Goal: Information Seeking & Learning: Learn about a topic

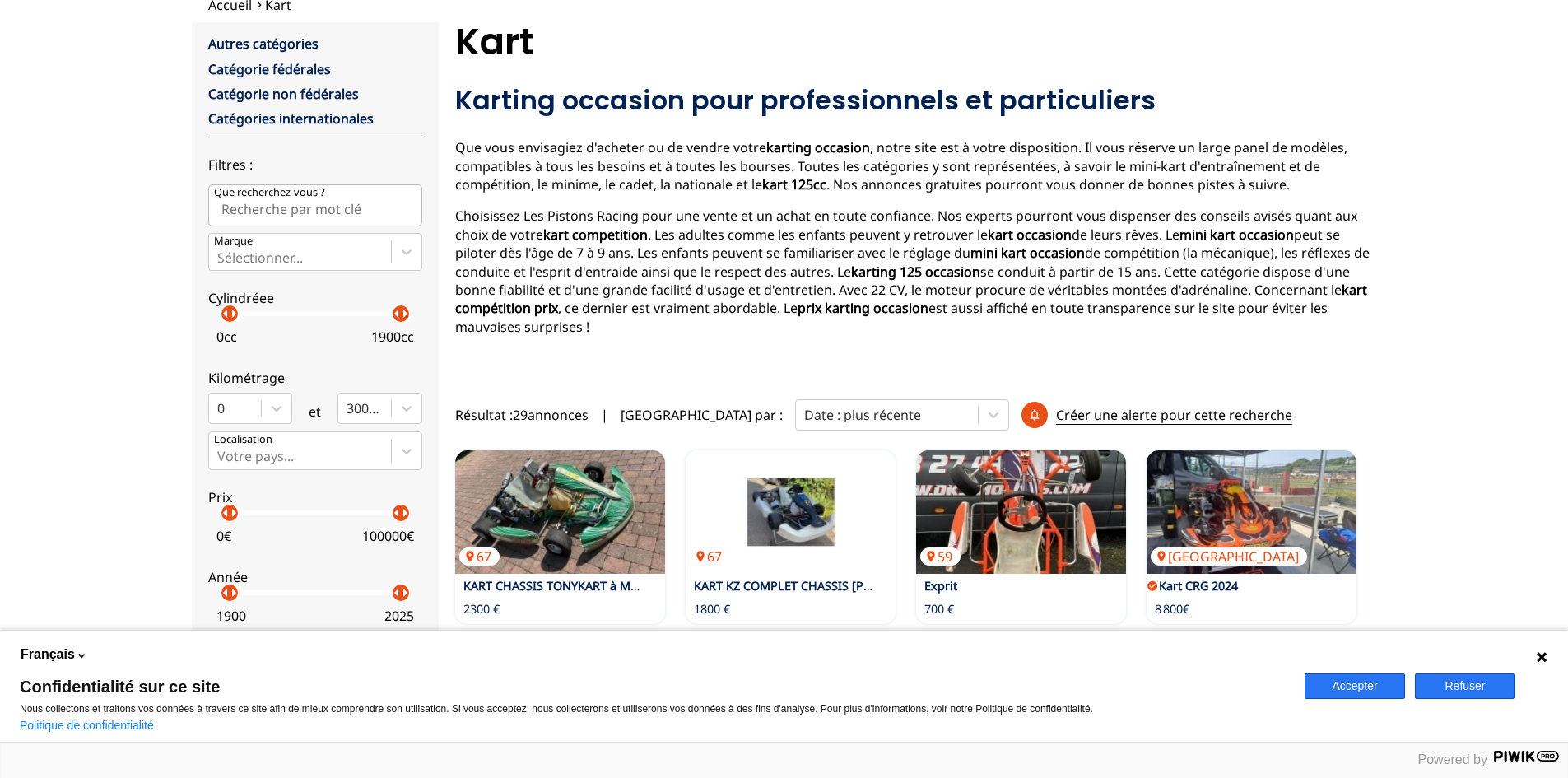
scroll to position [138, 0]
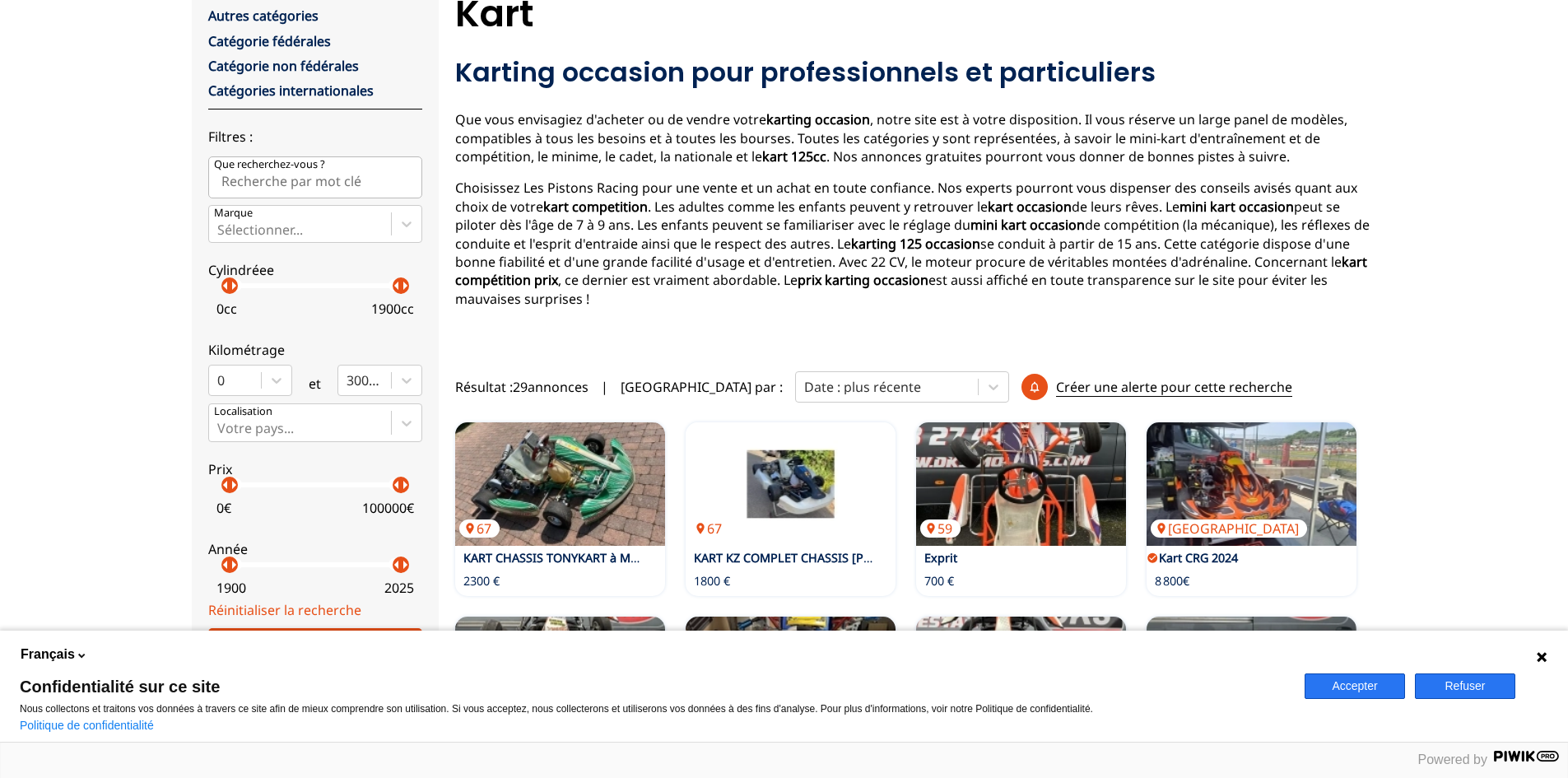
click at [1378, 681] on button "Accepter" at bounding box center [1355, 686] width 100 height 26
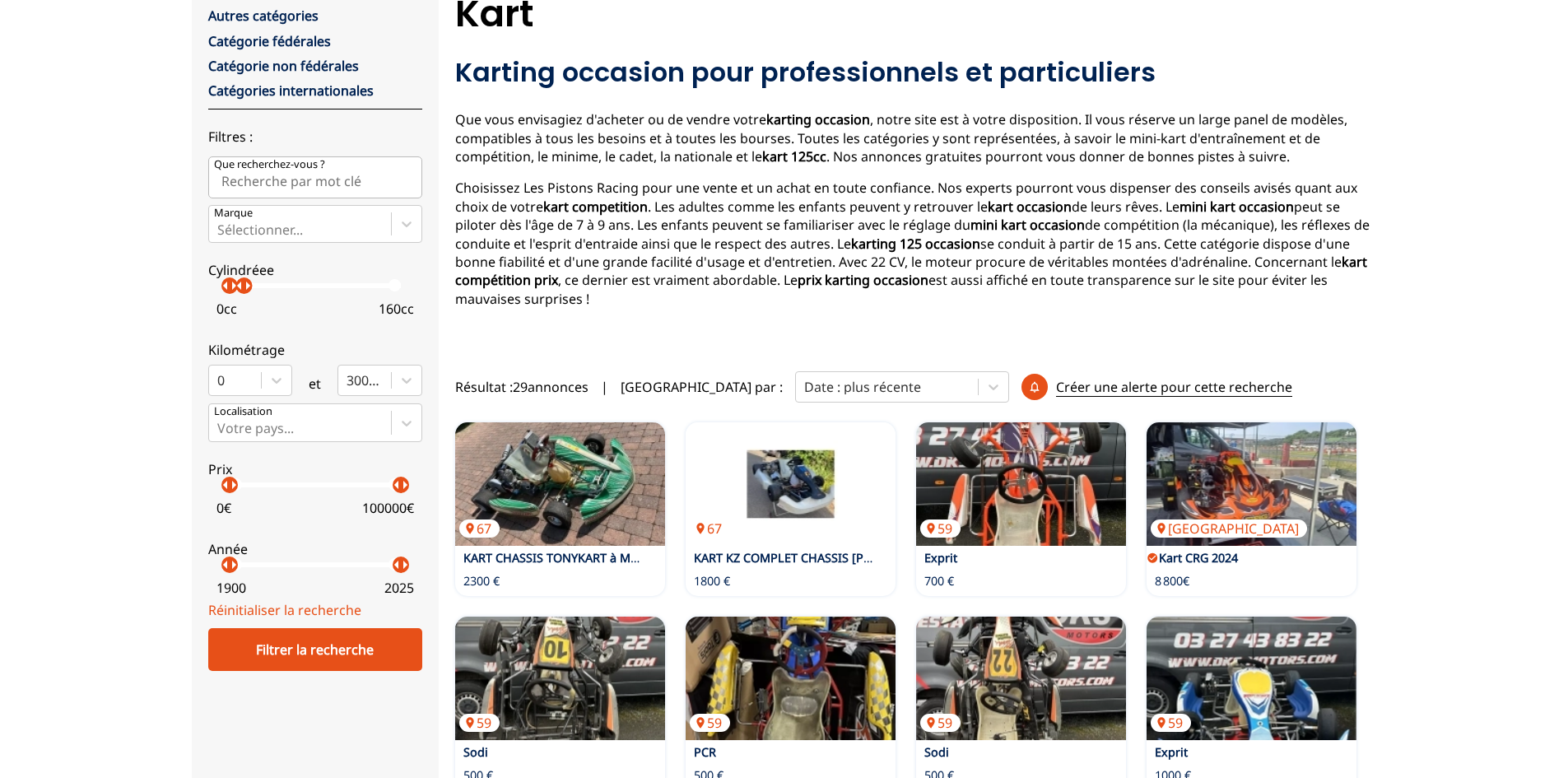
drag, startPoint x: 405, startPoint y: 288, endPoint x: 243, endPoint y: 318, distance: 164.8
click at [243, 318] on label "Cylindréee arrow_left arrow_right arrow_left arrow_right 0 cc 160 cc" at bounding box center [315, 286] width 214 height 73
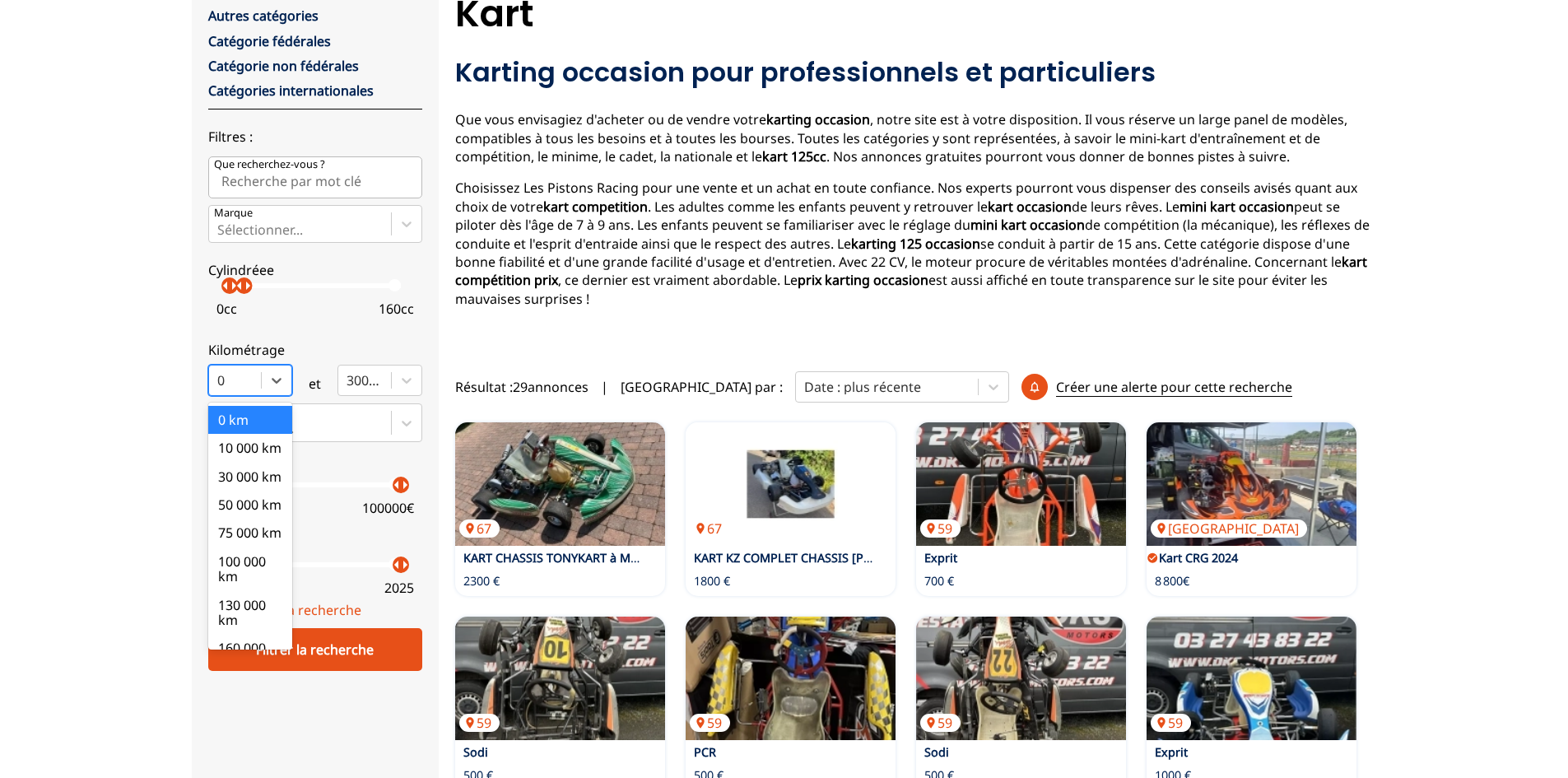
click at [242, 380] on div at bounding box center [236, 380] width 36 height 18
click at [220, 380] on input "option 0 km focused, 1 of 10. 10 results available. Use Up and Down to choose o…" at bounding box center [220, 380] width 4 height 15
click at [339, 322] on div "Autres catégories Catégorie fédérales Catégorie non fédérales Catégories intern…" at bounding box center [315, 303] width 214 height 594
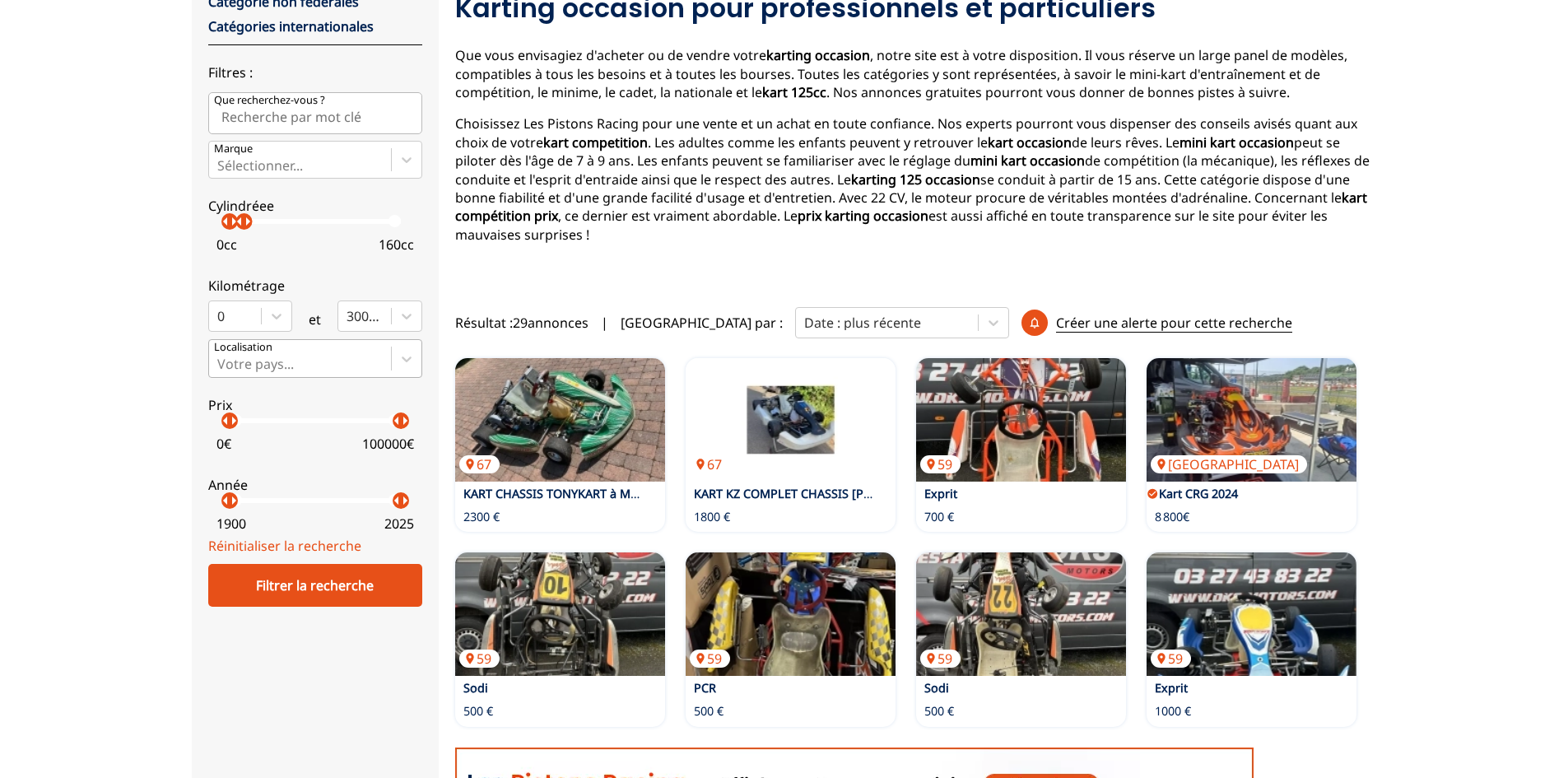
scroll to position [220, 0]
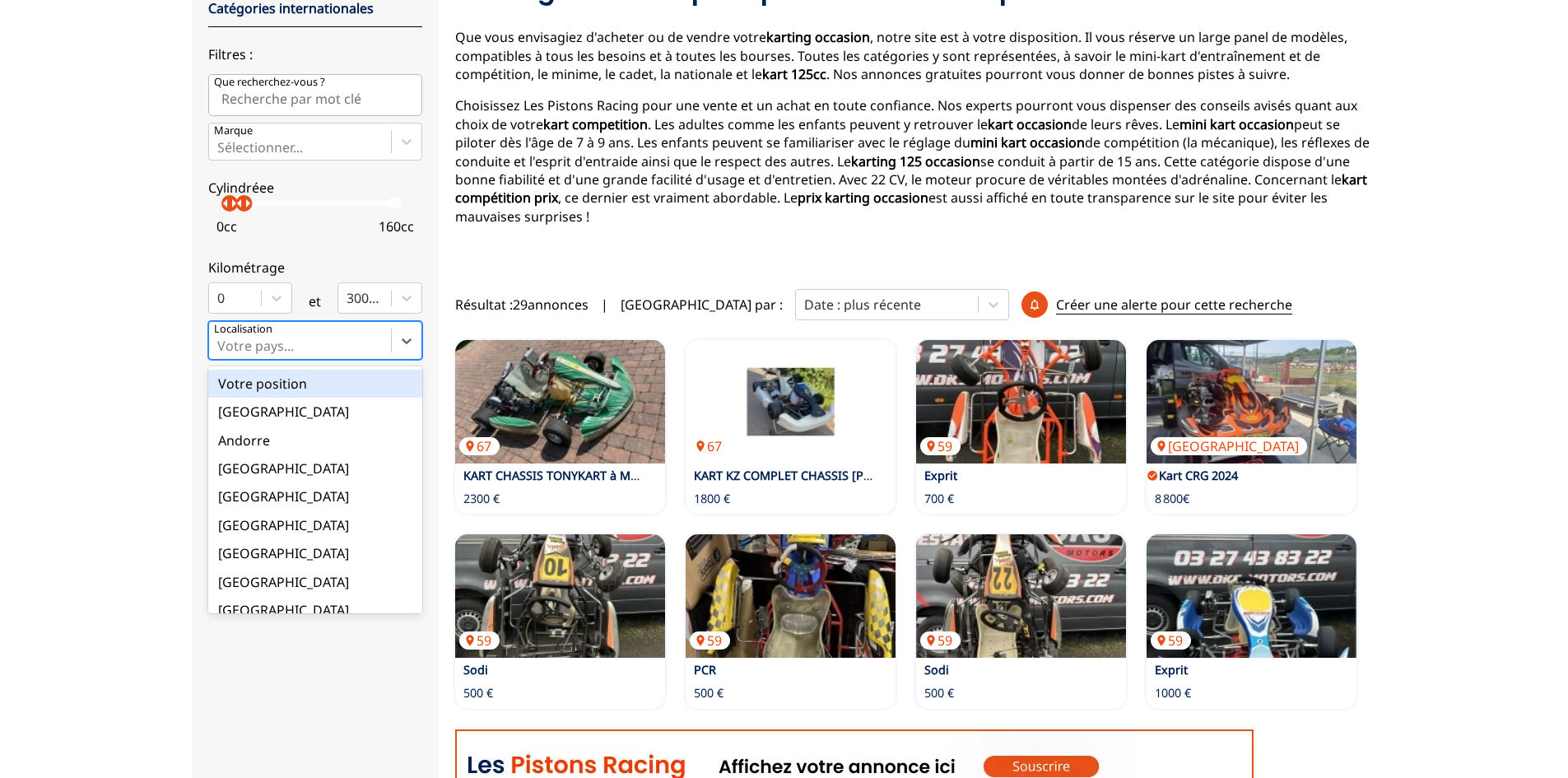
click at [324, 339] on div at bounding box center [301, 346] width 166 height 18
click at [220, 339] on input "option Votre position focused, 1 of 18. 18 results available. Use Up and Down t…" at bounding box center [220, 345] width 4 height 15
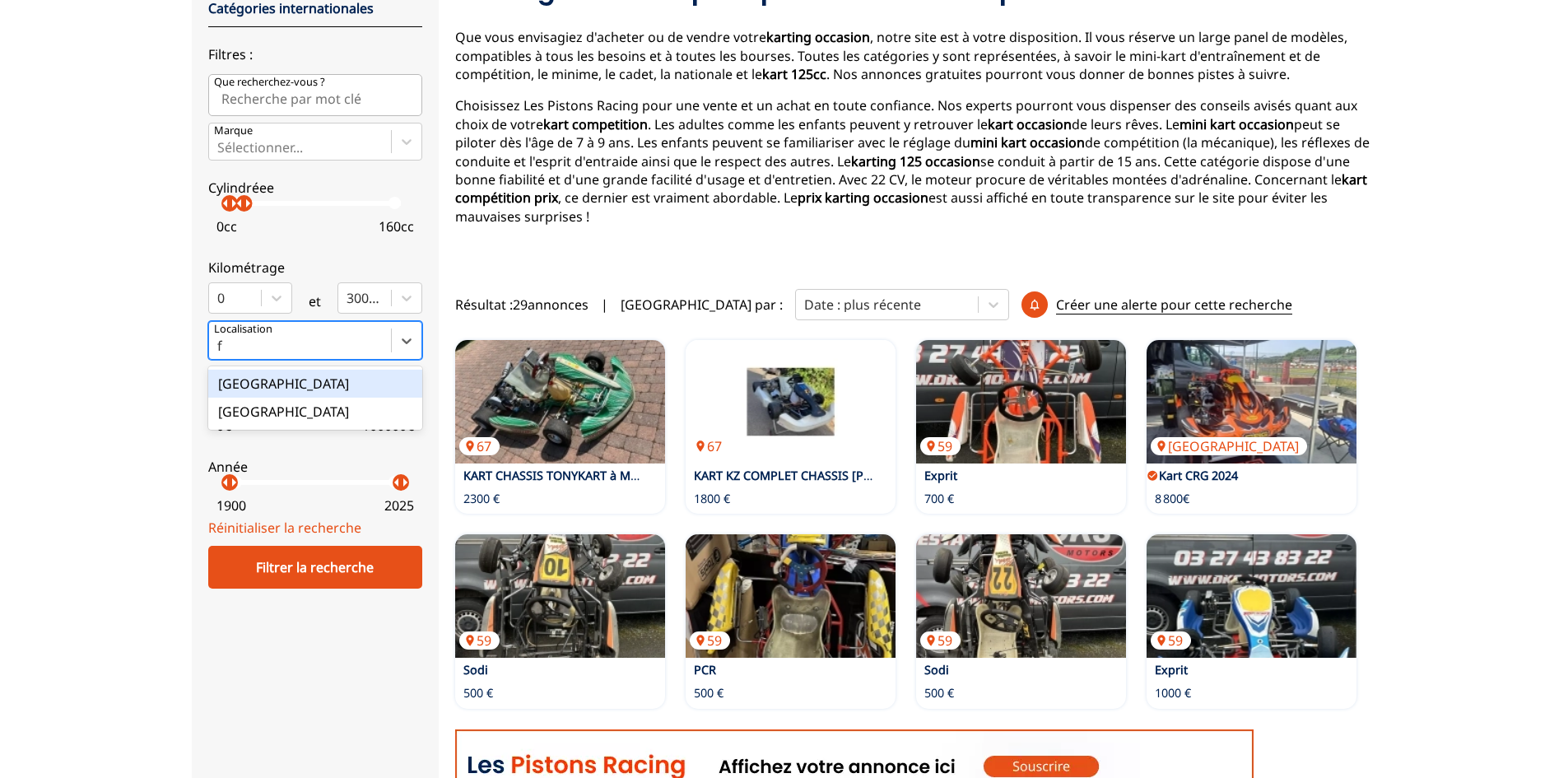
scroll to position [0, 0]
type input "fra"
click at [240, 378] on div "[GEOGRAPHIC_DATA]" at bounding box center [315, 384] width 214 height 28
click at [239, 353] on input "fra" at bounding box center [228, 345] width 21 height 15
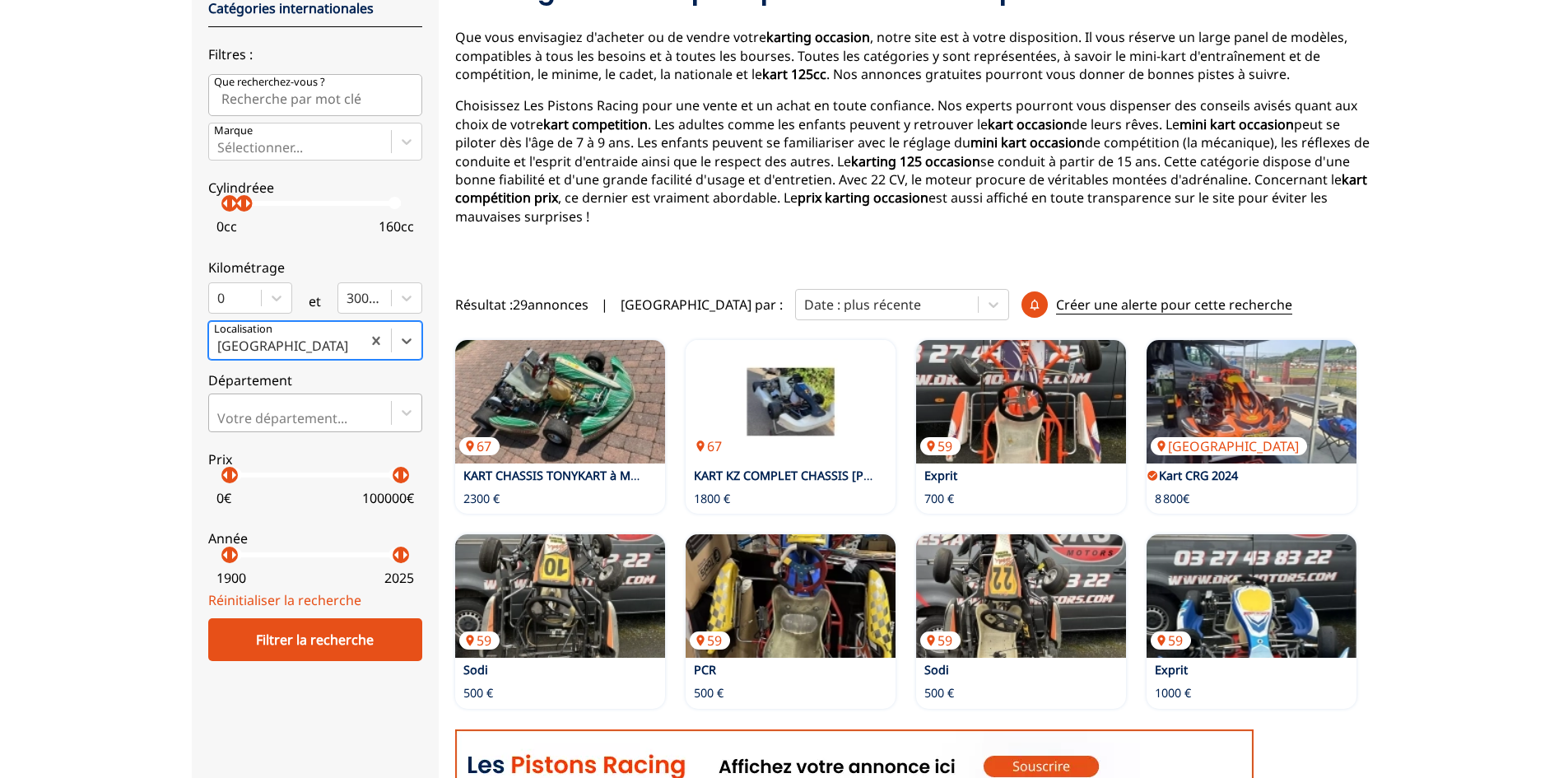
click at [293, 412] on div at bounding box center [301, 418] width 166 height 18
click at [220, 412] on input "Votre département..." at bounding box center [220, 418] width 4 height 15
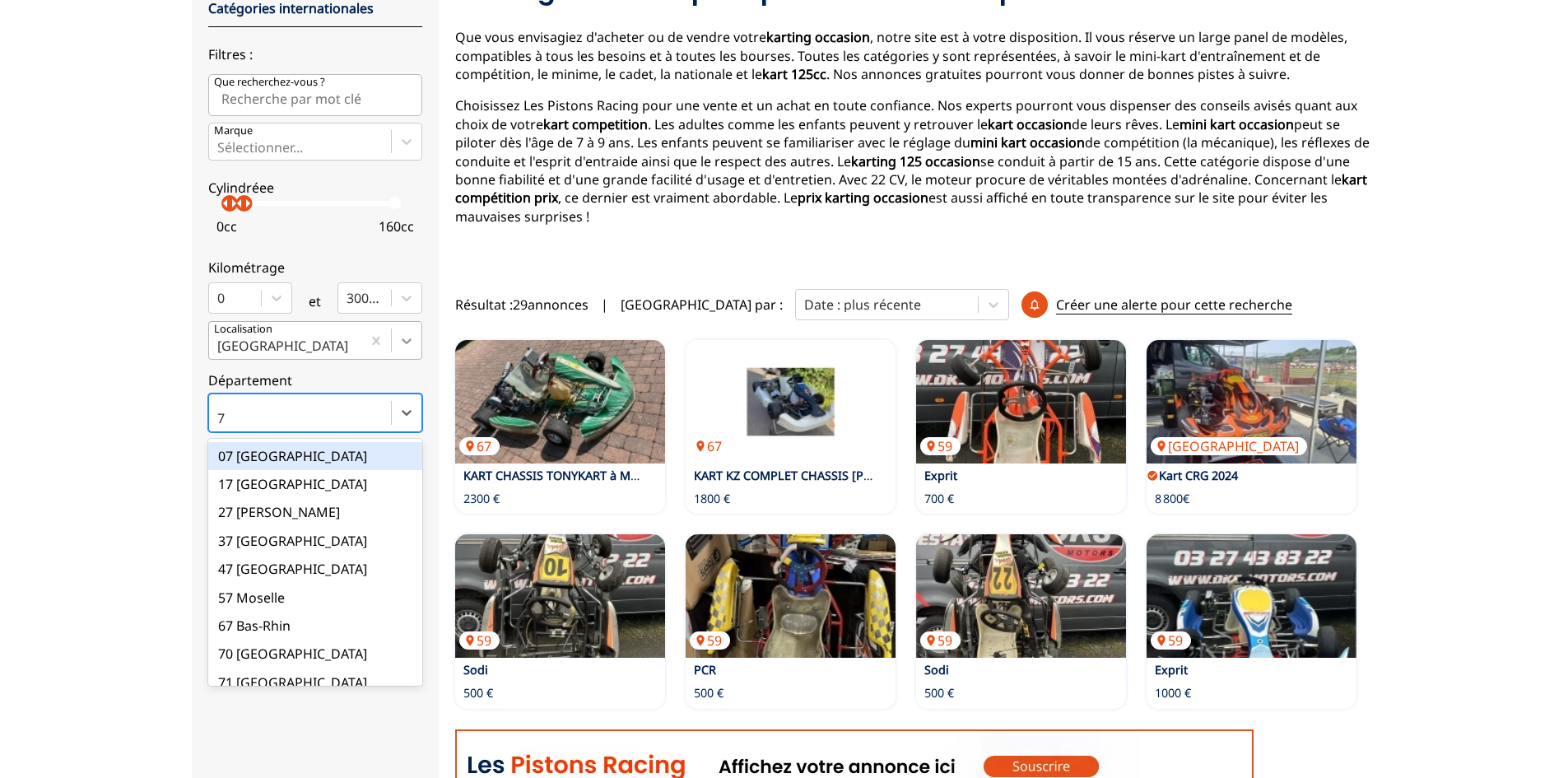
type input "76"
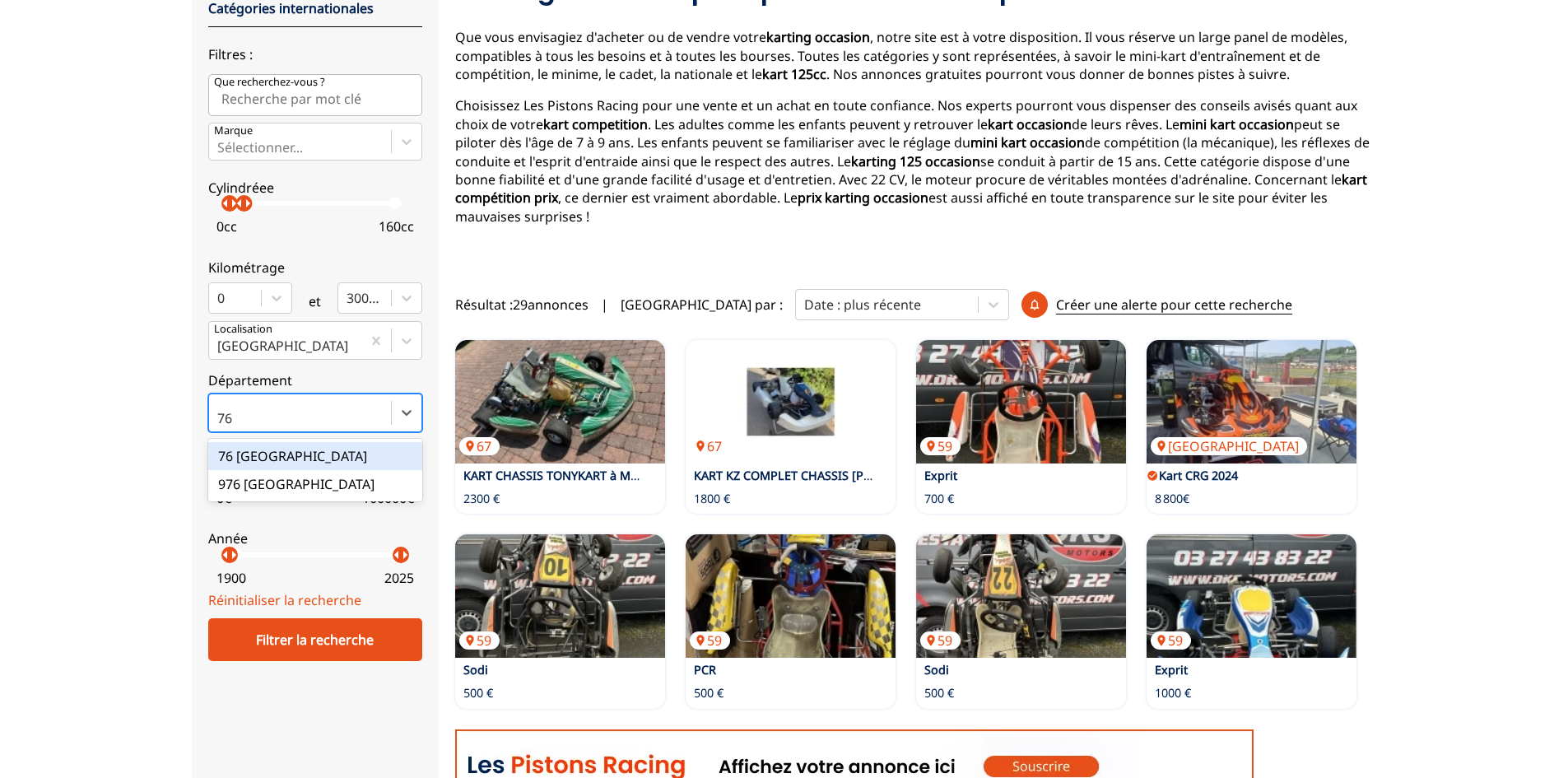
click at [353, 455] on div "76 [GEOGRAPHIC_DATA]" at bounding box center [315, 456] width 214 height 28
click at [235, 425] on input "76" at bounding box center [227, 418] width 18 height 15
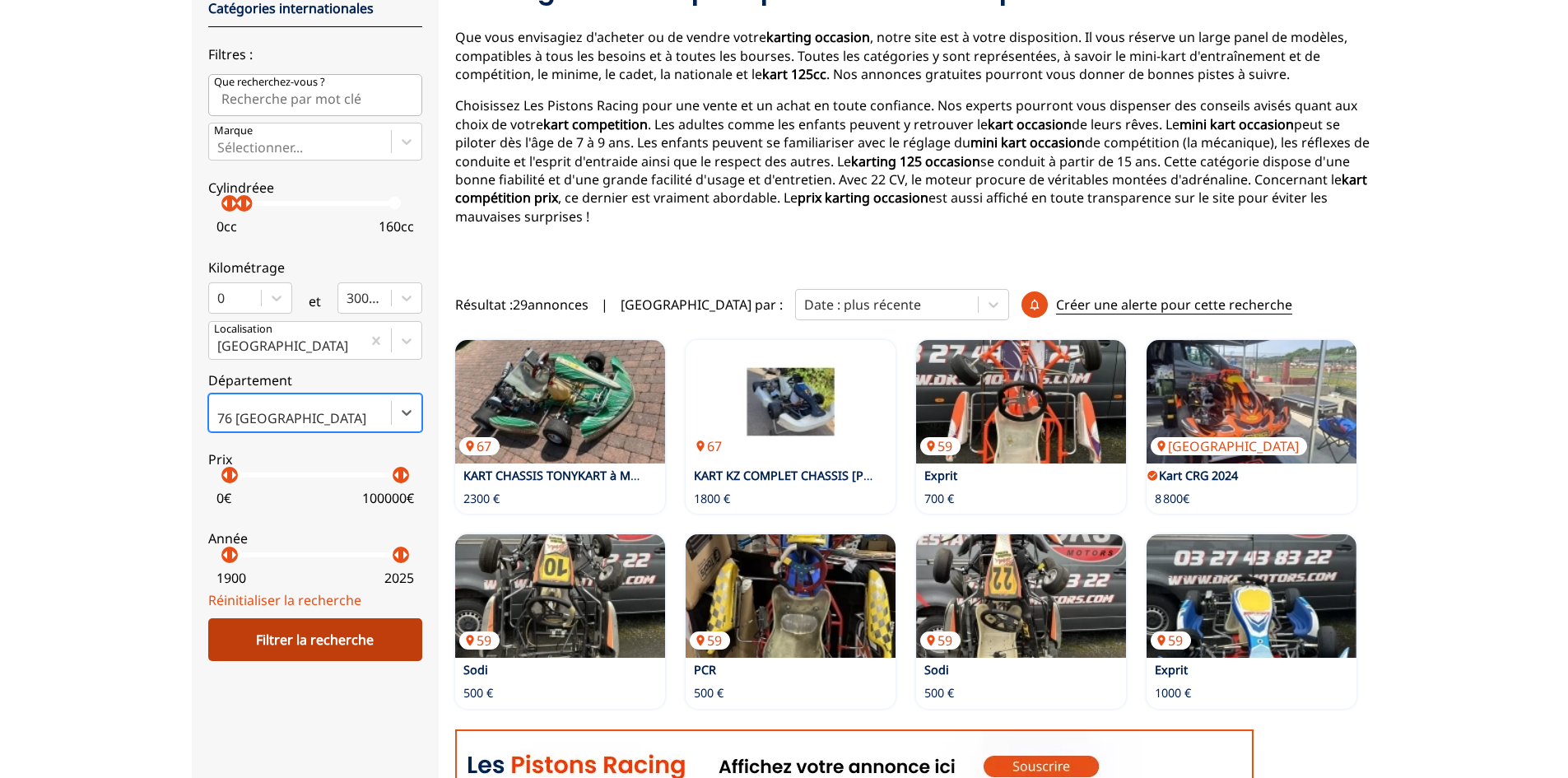
click at [282, 638] on div "Filtrer la recherche" at bounding box center [315, 640] width 214 height 43
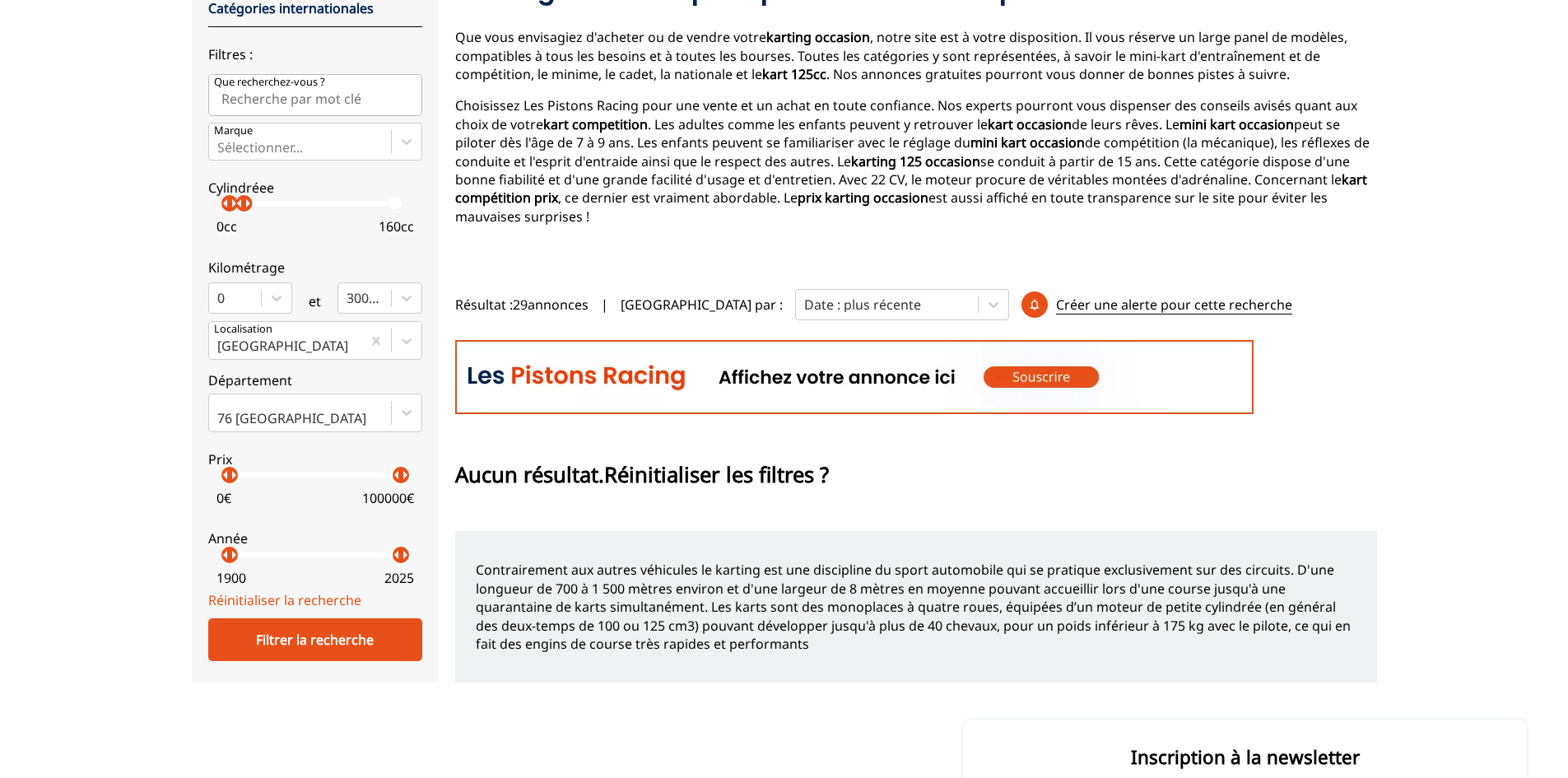
click at [707, 460] on span "Réinitialiser les filtres ?" at bounding box center [716, 475] width 225 height 29
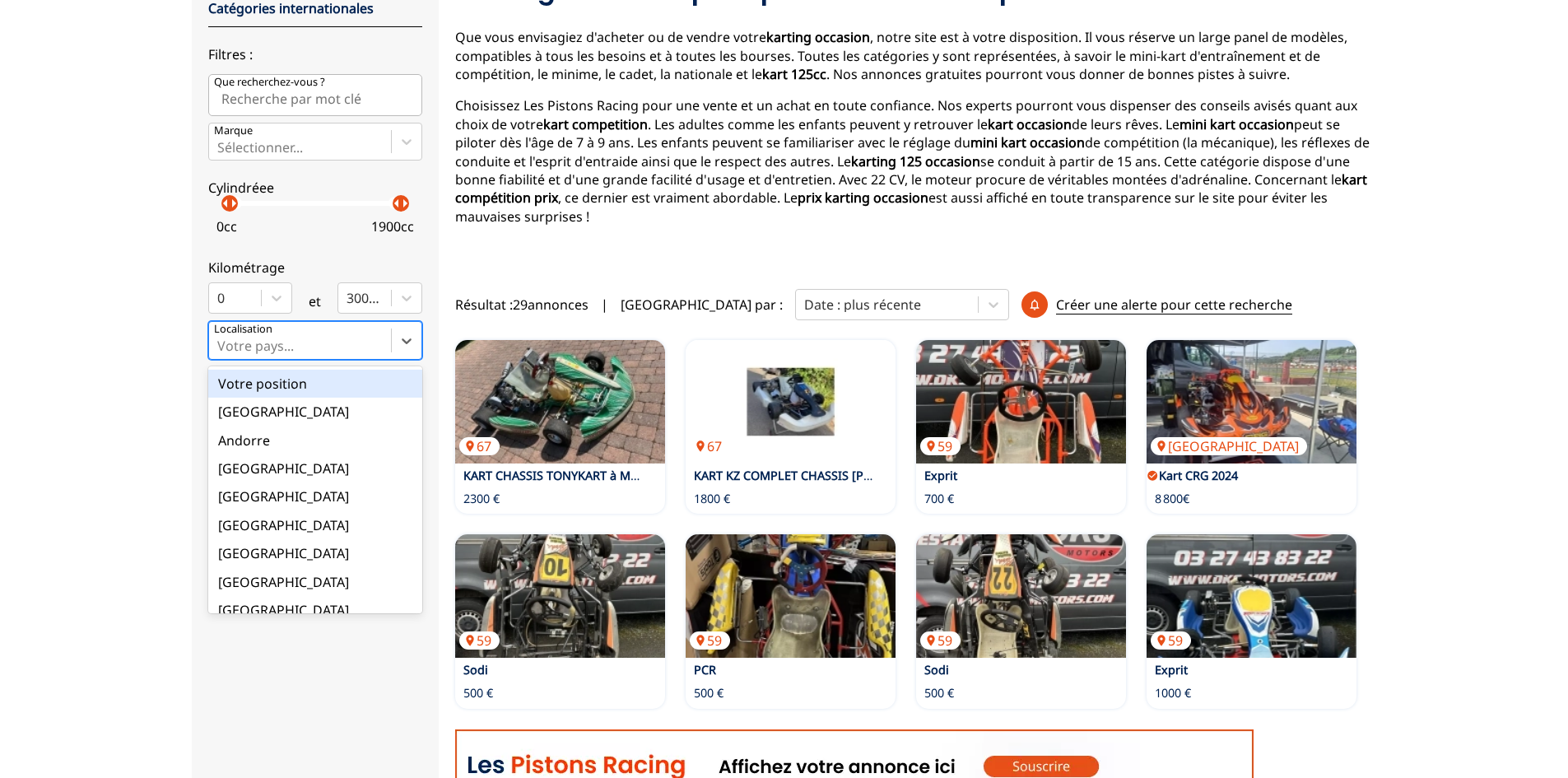
click at [304, 343] on div at bounding box center [301, 346] width 166 height 18
click at [220, 343] on input "option Votre position focused, 1 of 18. 18 results available. Use Up and Down t…" at bounding box center [220, 345] width 4 height 15
type input "fr"
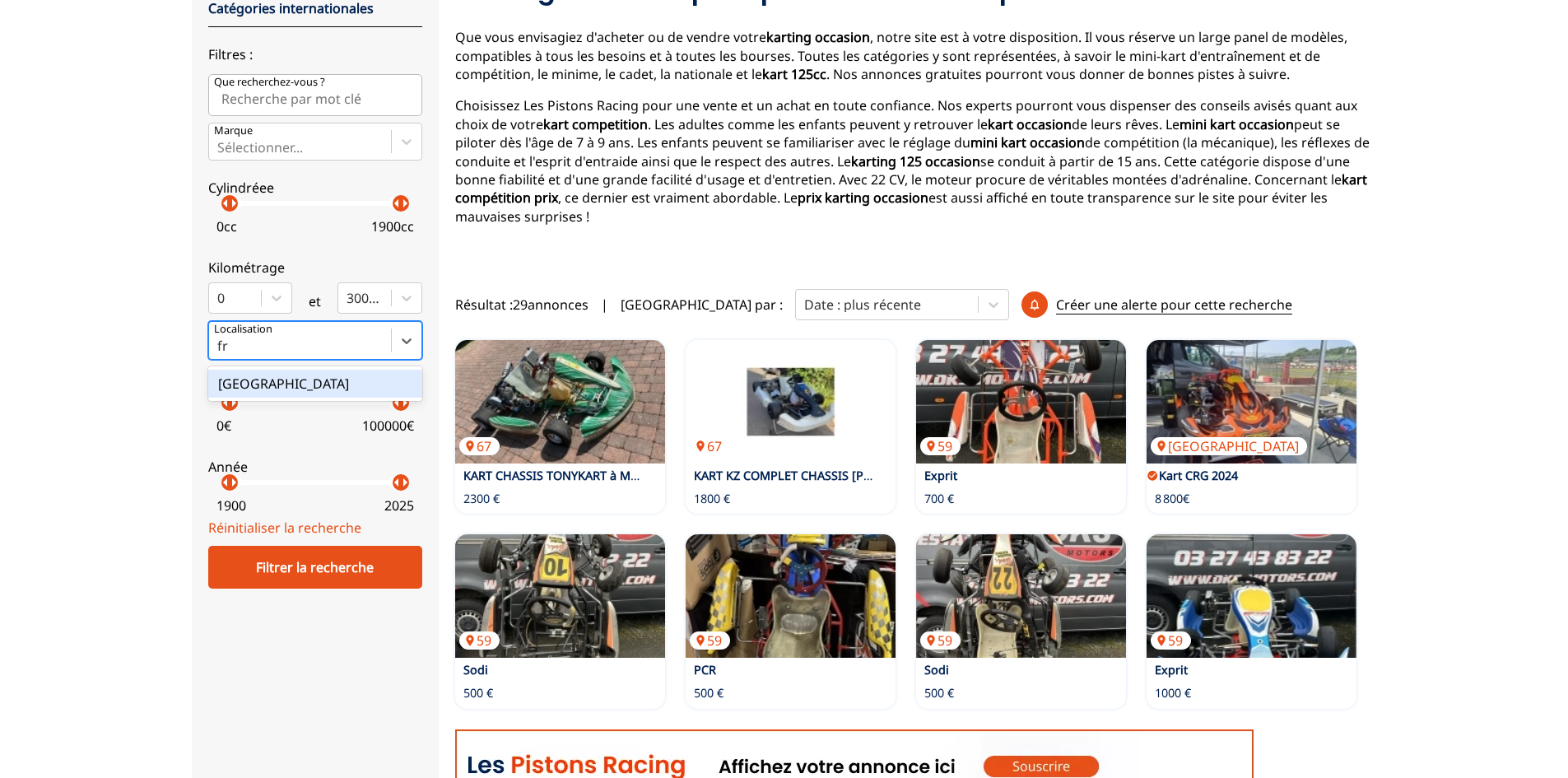
click at [303, 379] on div "[GEOGRAPHIC_DATA]" at bounding box center [315, 384] width 214 height 28
click at [231, 353] on input "fr" at bounding box center [224, 345] width 14 height 15
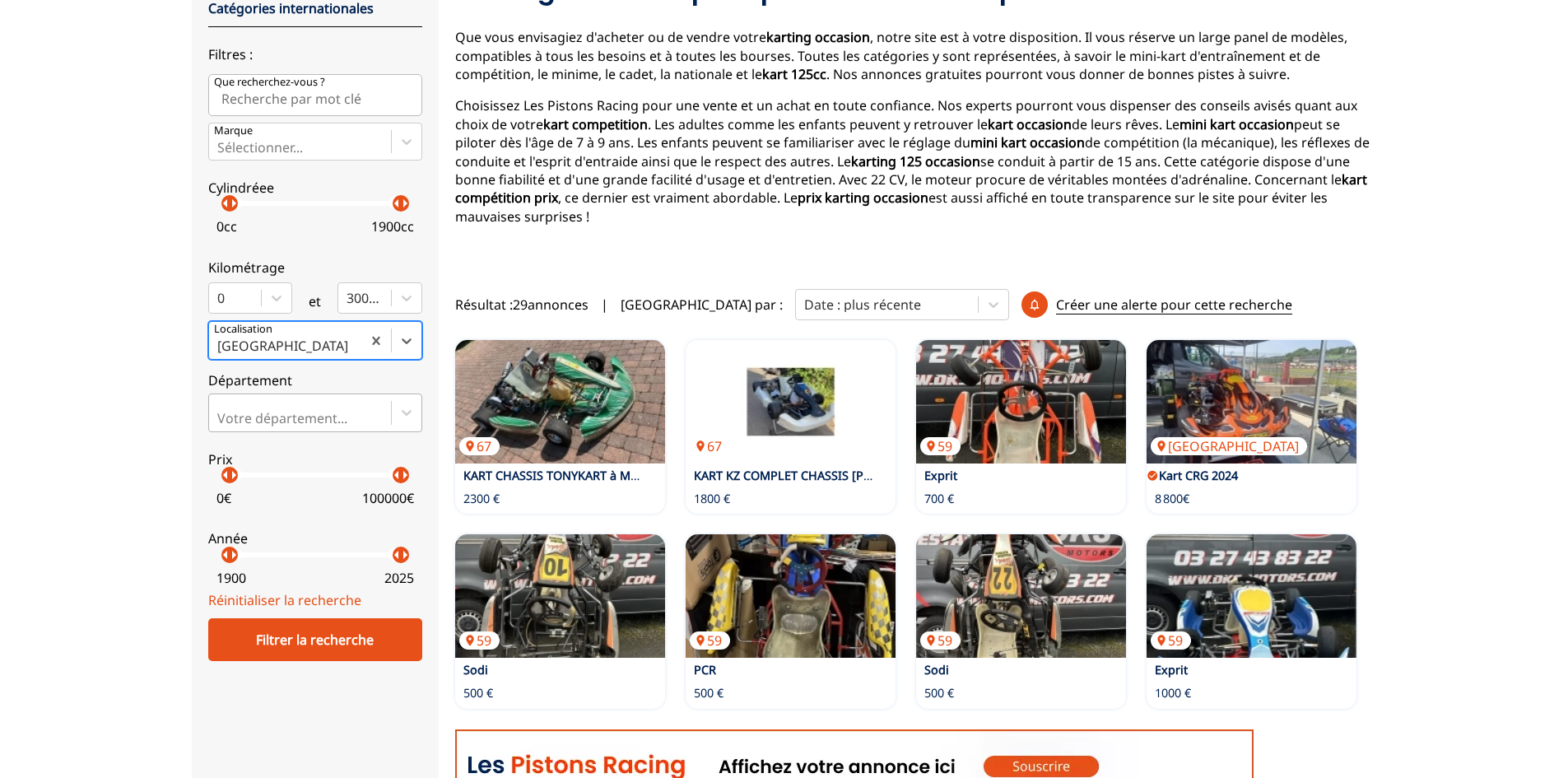
click at [317, 410] on div at bounding box center [301, 418] width 166 height 18
click at [220, 411] on input "Votre département..." at bounding box center [220, 418] width 4 height 15
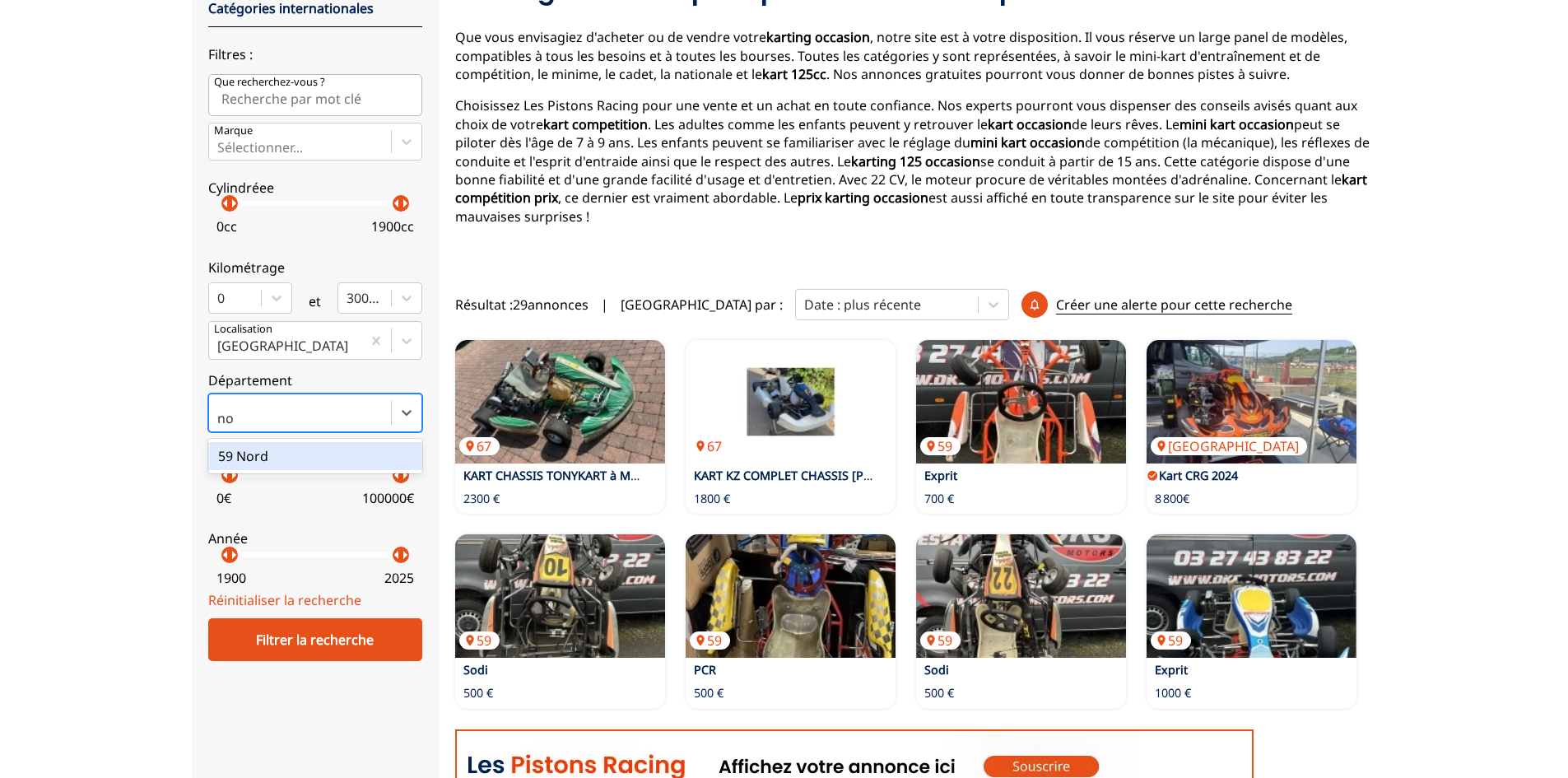
type input "n"
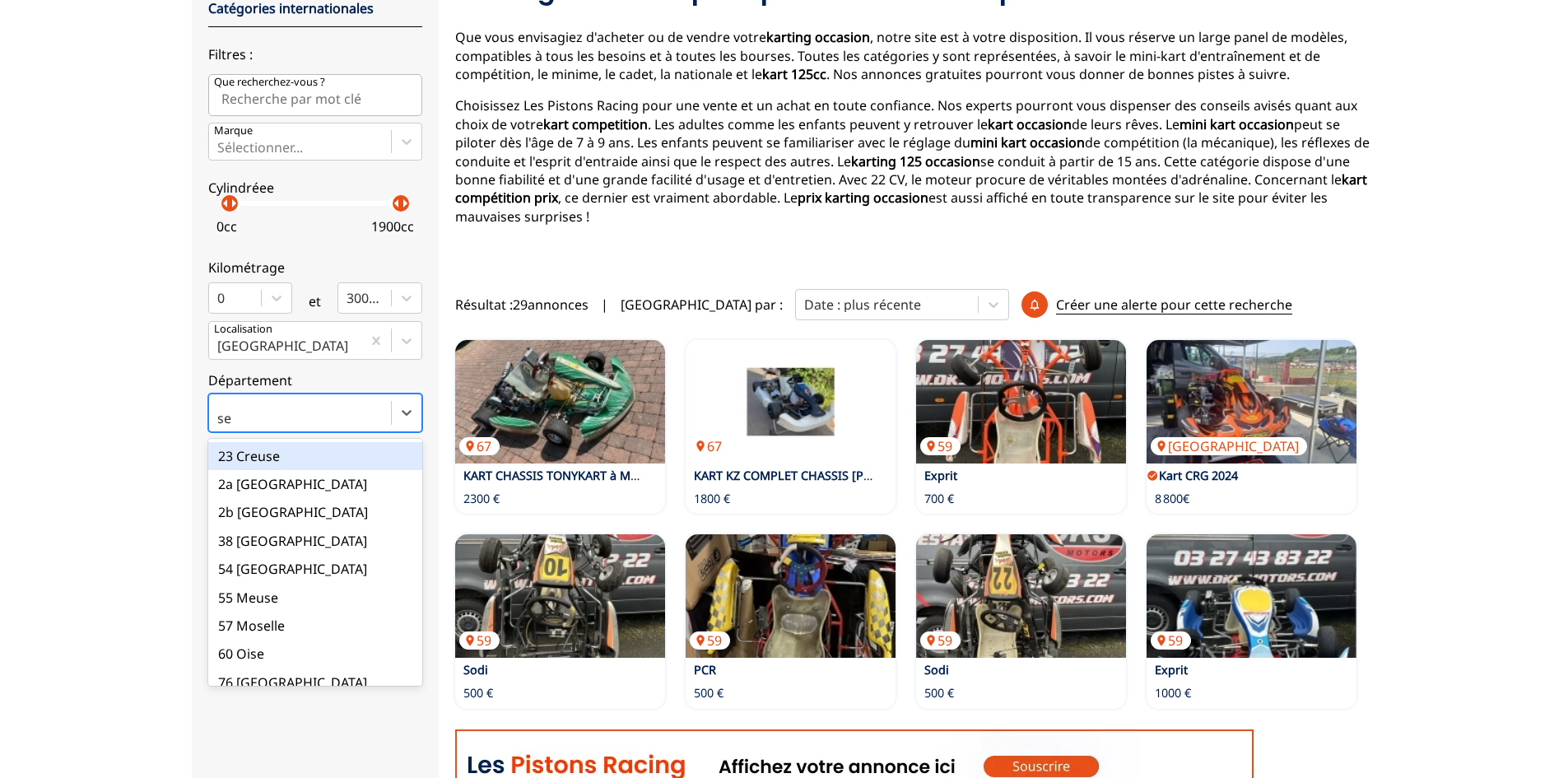
type input "sei"
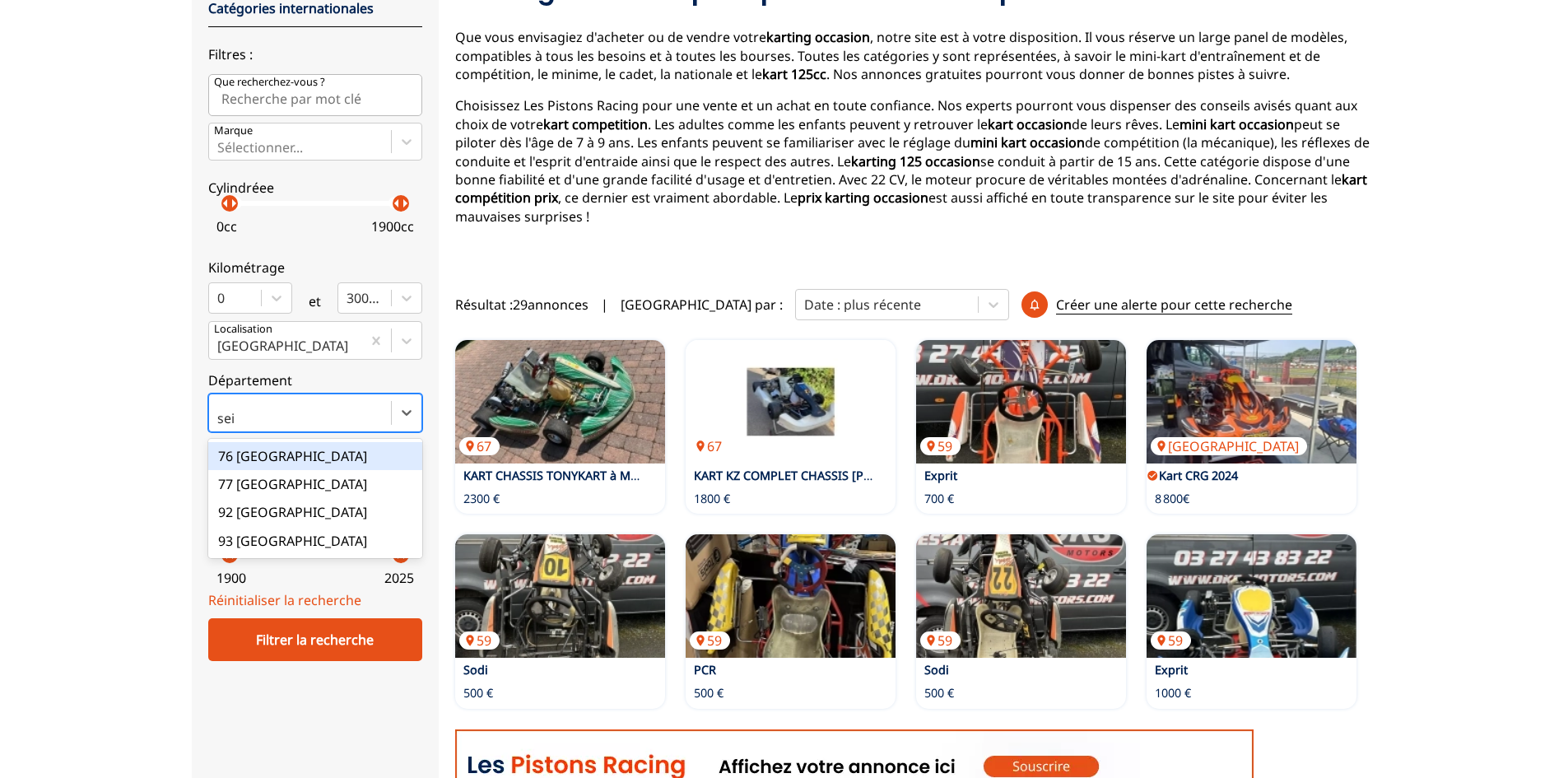
click at [301, 454] on div "76 [GEOGRAPHIC_DATA]" at bounding box center [315, 456] width 214 height 28
click at [238, 425] on input "sei" at bounding box center [228, 418] width 21 height 15
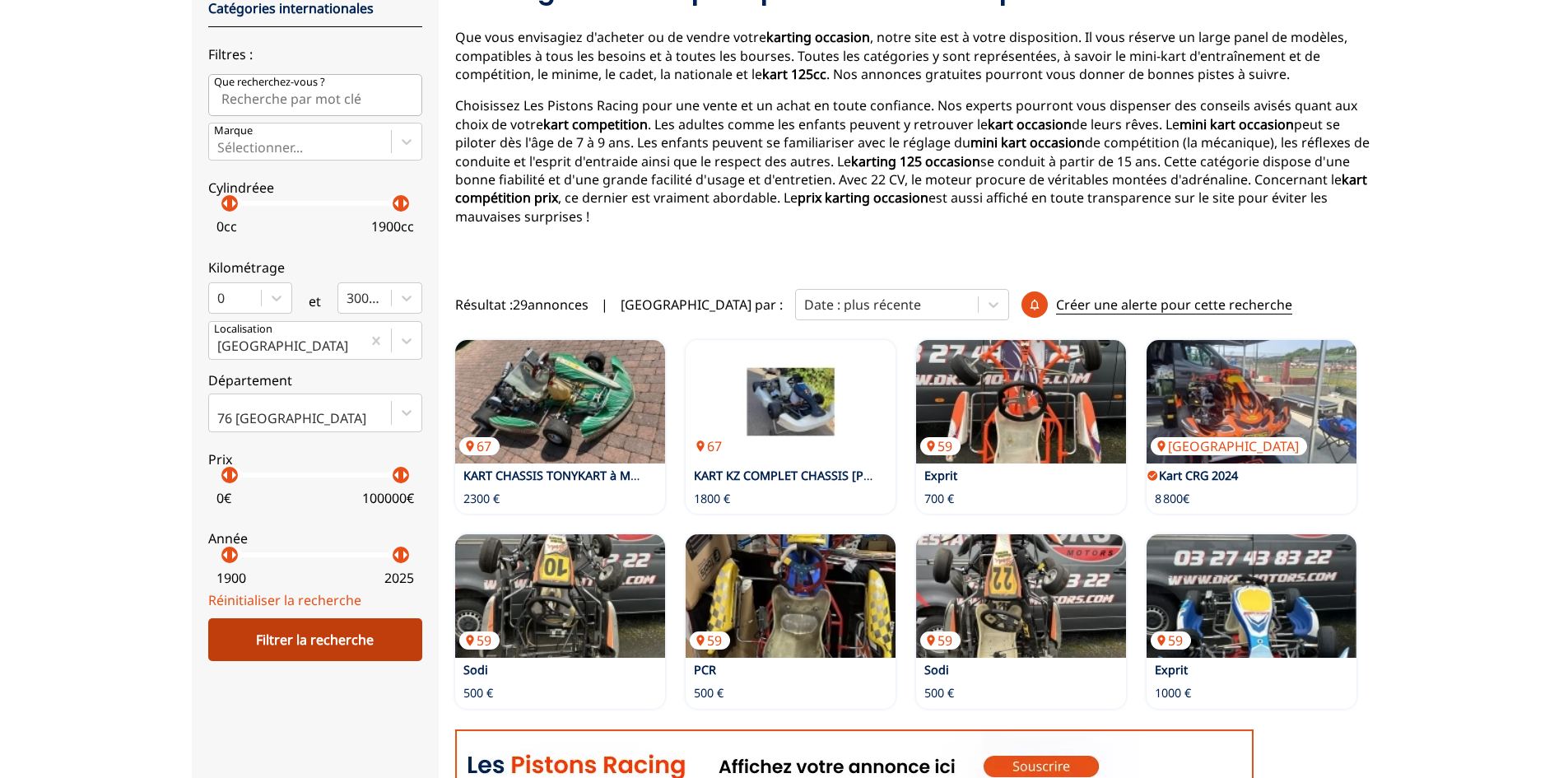
click at [370, 637] on div "Filtrer la recherche" at bounding box center [315, 640] width 214 height 43
